Goal: Complete application form

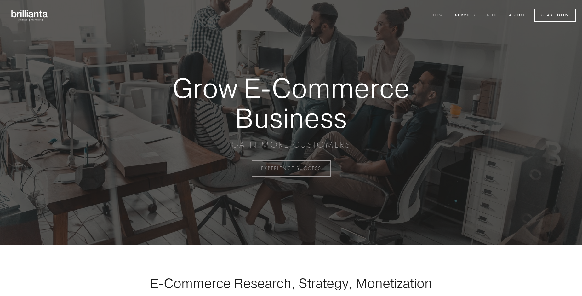
scroll to position [1652, 0]
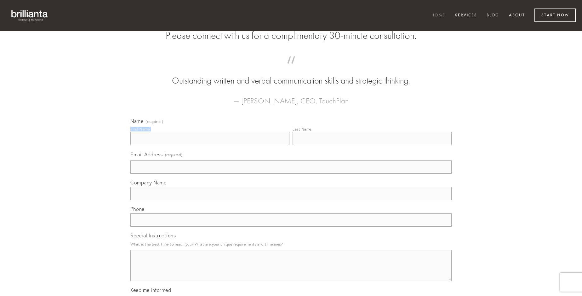
type input "[PERSON_NAME]"
click at [372, 145] on input "Last Name" at bounding box center [372, 138] width 159 height 13
type input "[PERSON_NAME]"
click at [291, 174] on input "Email Address (required)" at bounding box center [290, 166] width 321 height 13
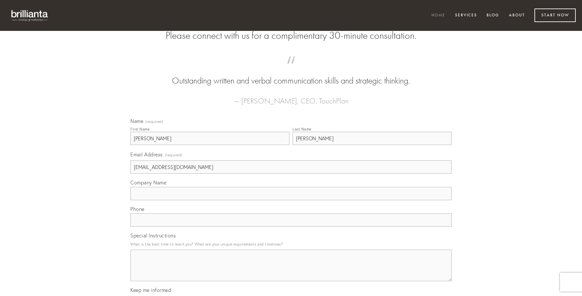
type input "[EMAIL_ADDRESS][DOMAIN_NAME]"
click at [291, 200] on input "Company Name" at bounding box center [290, 193] width 321 height 13
type input "cinis"
click at [291, 227] on input "text" at bounding box center [290, 219] width 321 height 13
click at [291, 271] on textarea "Special Instructions" at bounding box center [290, 266] width 321 height 32
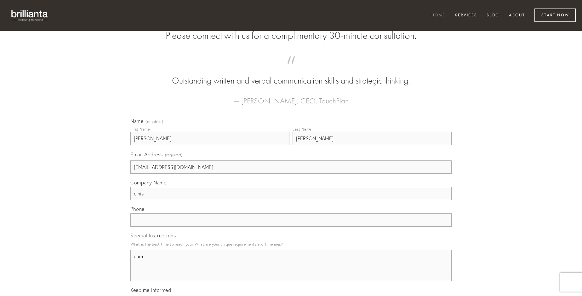
type textarea "cura"
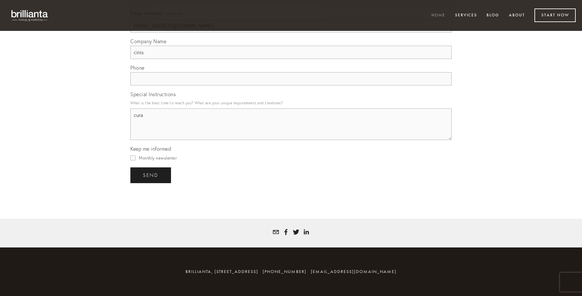
click at [151, 175] on span "send" at bounding box center [150, 175] width 15 height 6
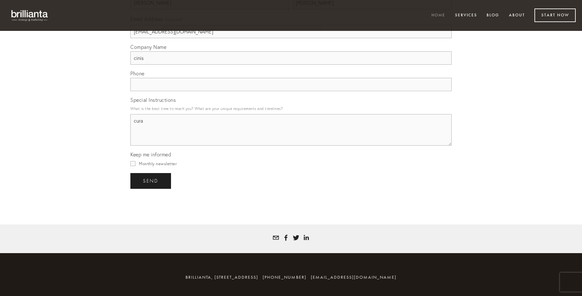
scroll to position [1633, 0]
